Goal: Find specific page/section: Find specific page/section

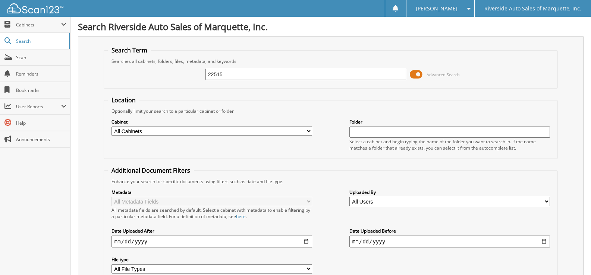
type input "22515"
click at [29, 62] on link "Scan" at bounding box center [35, 58] width 70 height 16
type input "22507"
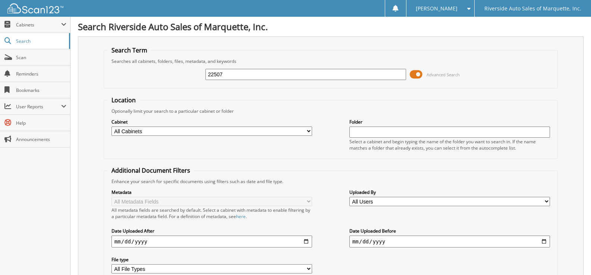
drag, startPoint x: 231, startPoint y: 75, endPoint x: 122, endPoint y: 65, distance: 108.9
click at [122, 65] on div "22507 Advanced Search" at bounding box center [331, 74] width 446 height 20
type input "22526"
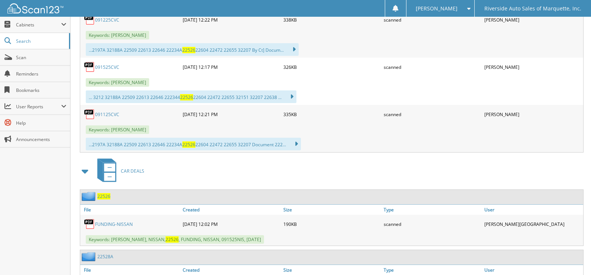
scroll to position [1690, 0]
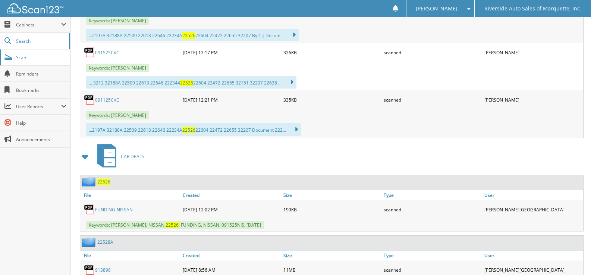
click at [26, 58] on span "Scan" at bounding box center [41, 57] width 50 height 6
